Goal: Task Accomplishment & Management: Use online tool/utility

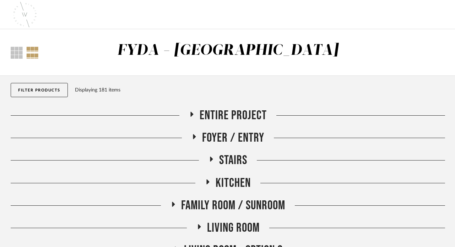
click at [192, 112] on icon at bounding box center [192, 114] width 9 height 5
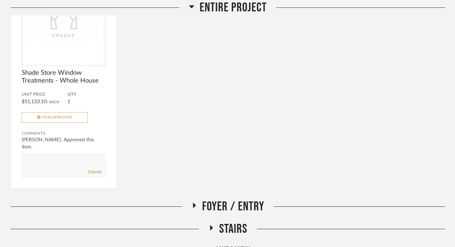
scroll to position [198, 0]
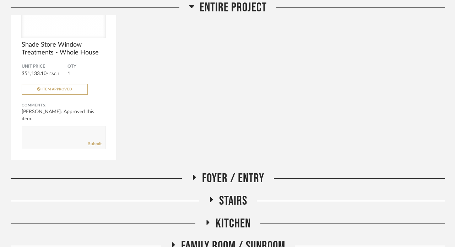
click at [198, 173] on h2 "Foyer / Entry" at bounding box center [228, 178] width 73 height 15
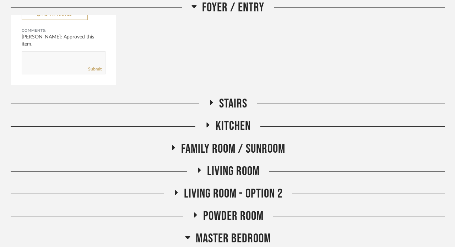
scroll to position [574, 0]
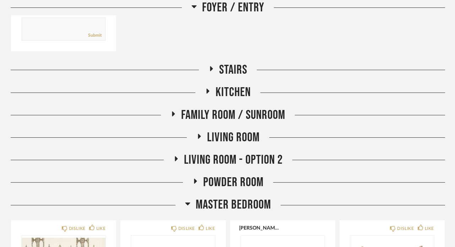
click at [186, 154] on span "Living Room - Option 2" at bounding box center [233, 159] width 99 height 15
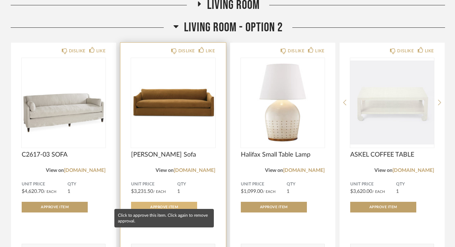
scroll to position [758, 0]
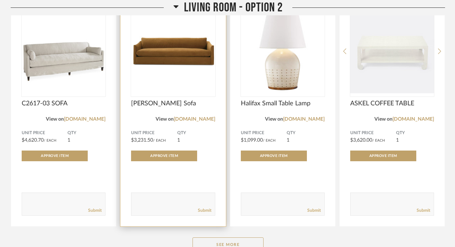
click at [144, 199] on textarea at bounding box center [173, 201] width 83 height 10
type textarea "We like this one in the fabrics we talked about!"
click at [209, 209] on link "Submit" at bounding box center [205, 210] width 14 height 6
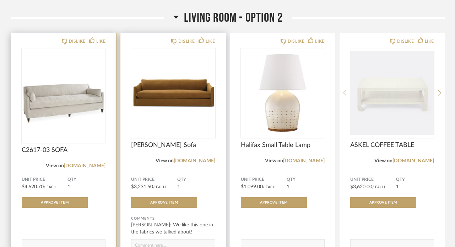
scroll to position [712, 0]
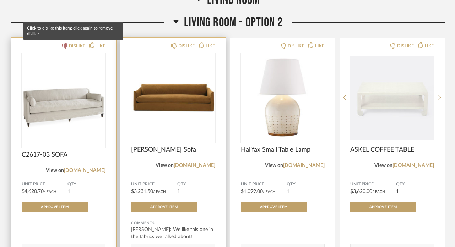
click at [65, 44] on icon at bounding box center [65, 46] width 6 height 6
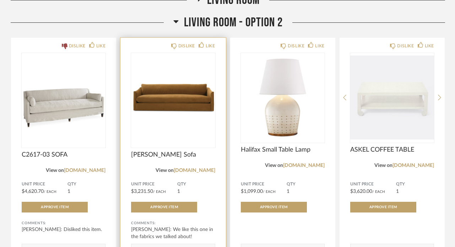
scroll to position [746, 0]
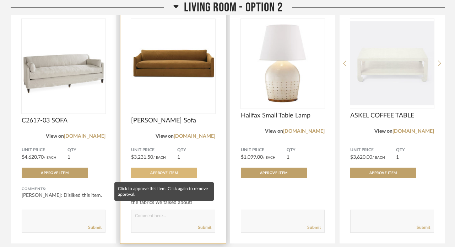
click at [179, 170] on button "Approve Item" at bounding box center [164, 172] width 66 height 11
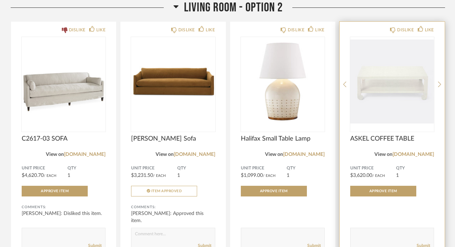
scroll to position [725, 0]
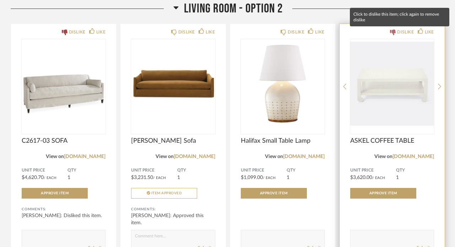
click at [398, 32] on div "DISLIKE" at bounding box center [405, 31] width 17 height 7
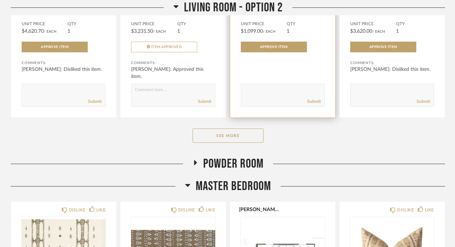
scroll to position [874, 0]
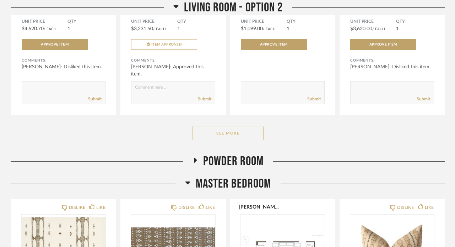
click at [220, 138] on button "See More" at bounding box center [228, 133] width 71 height 14
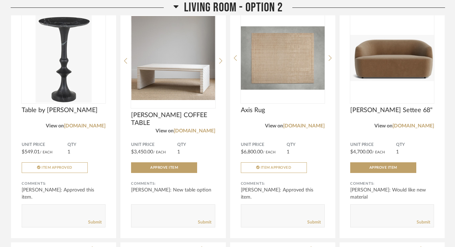
scroll to position [1234, 0]
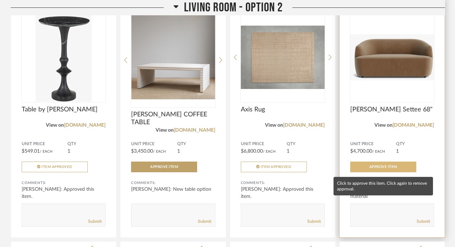
click at [371, 165] on button "Approve Item" at bounding box center [383, 166] width 66 height 11
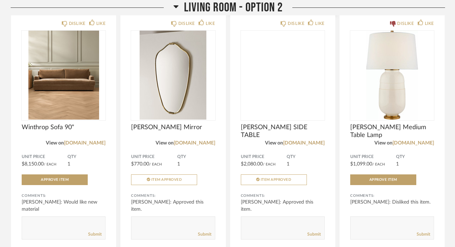
scroll to position [1461, 0]
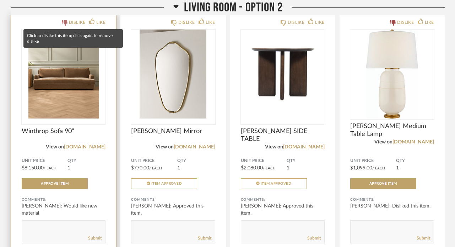
click at [68, 25] on div "DISLIKE" at bounding box center [74, 22] width 24 height 7
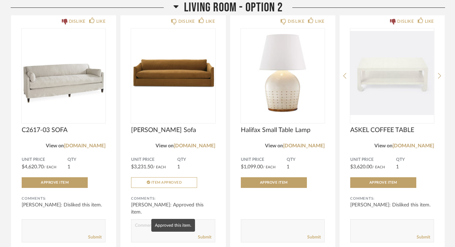
scroll to position [737, 0]
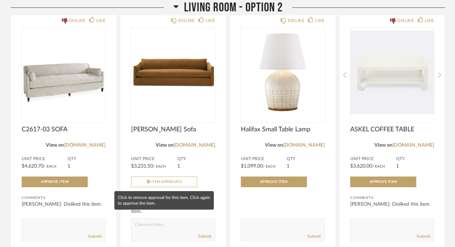
click at [167, 182] on span "Item Approved" at bounding box center [166, 182] width 31 height 4
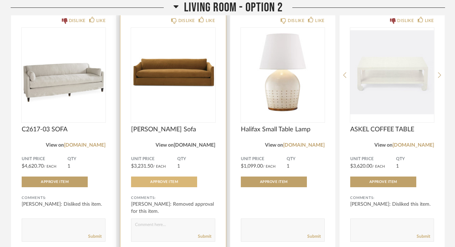
click at [200, 147] on link "rowefurniture.com" at bounding box center [195, 145] width 42 height 5
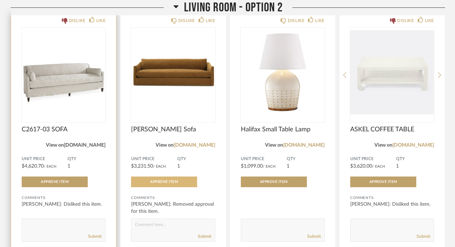
click at [76, 145] on link "leeindustries.com" at bounding box center [85, 145] width 42 height 5
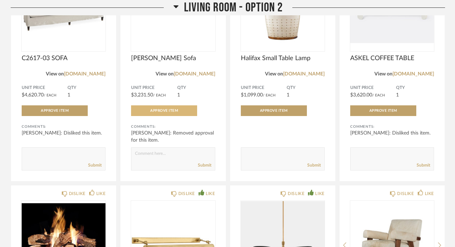
scroll to position [809, 0]
